Goal: Task Accomplishment & Management: Manage account settings

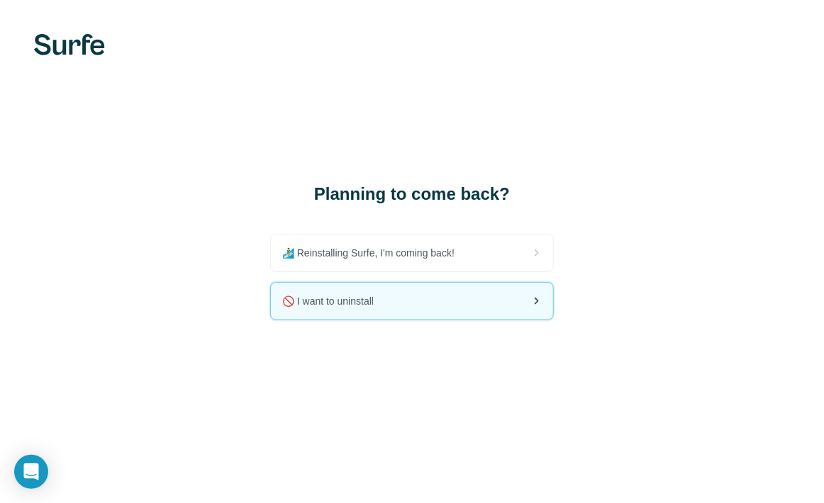
click at [488, 313] on div "🚫 I want to uninstall" at bounding box center [412, 301] width 282 height 37
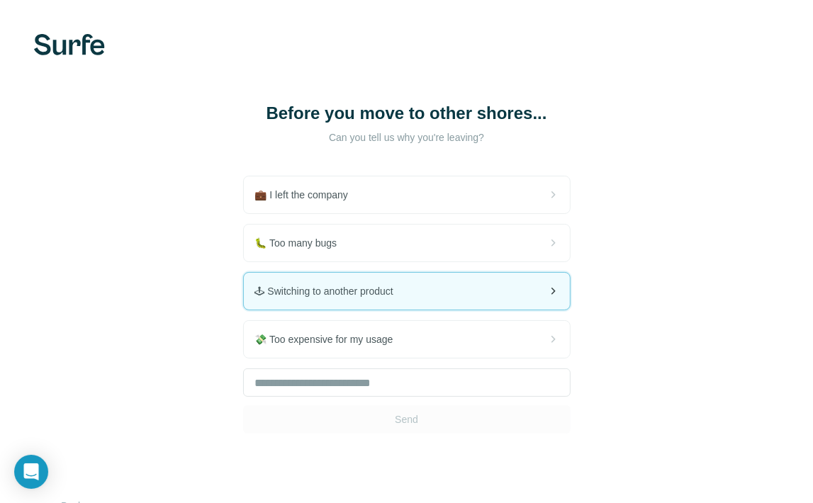
click at [484, 287] on div "🕹 Switching to another product" at bounding box center [407, 291] width 326 height 37
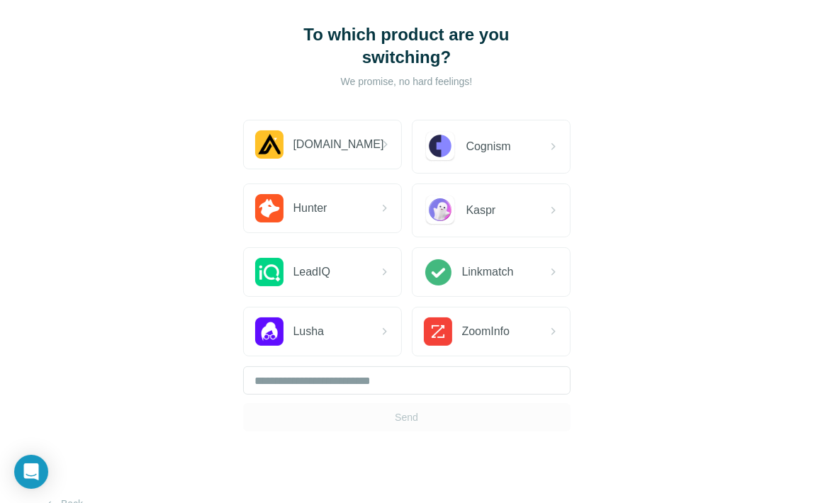
scroll to position [81, 0]
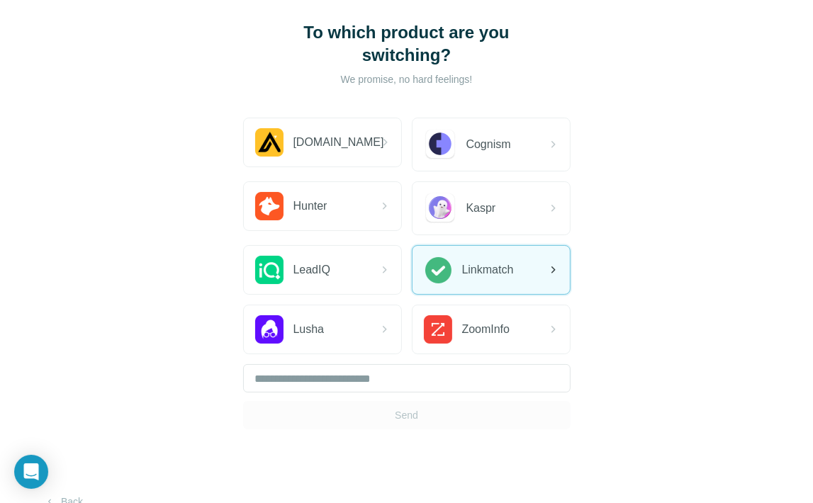
click at [508, 277] on span "Linkmatch" at bounding box center [488, 270] width 52 height 17
